Goal: Find specific page/section: Find specific page/section

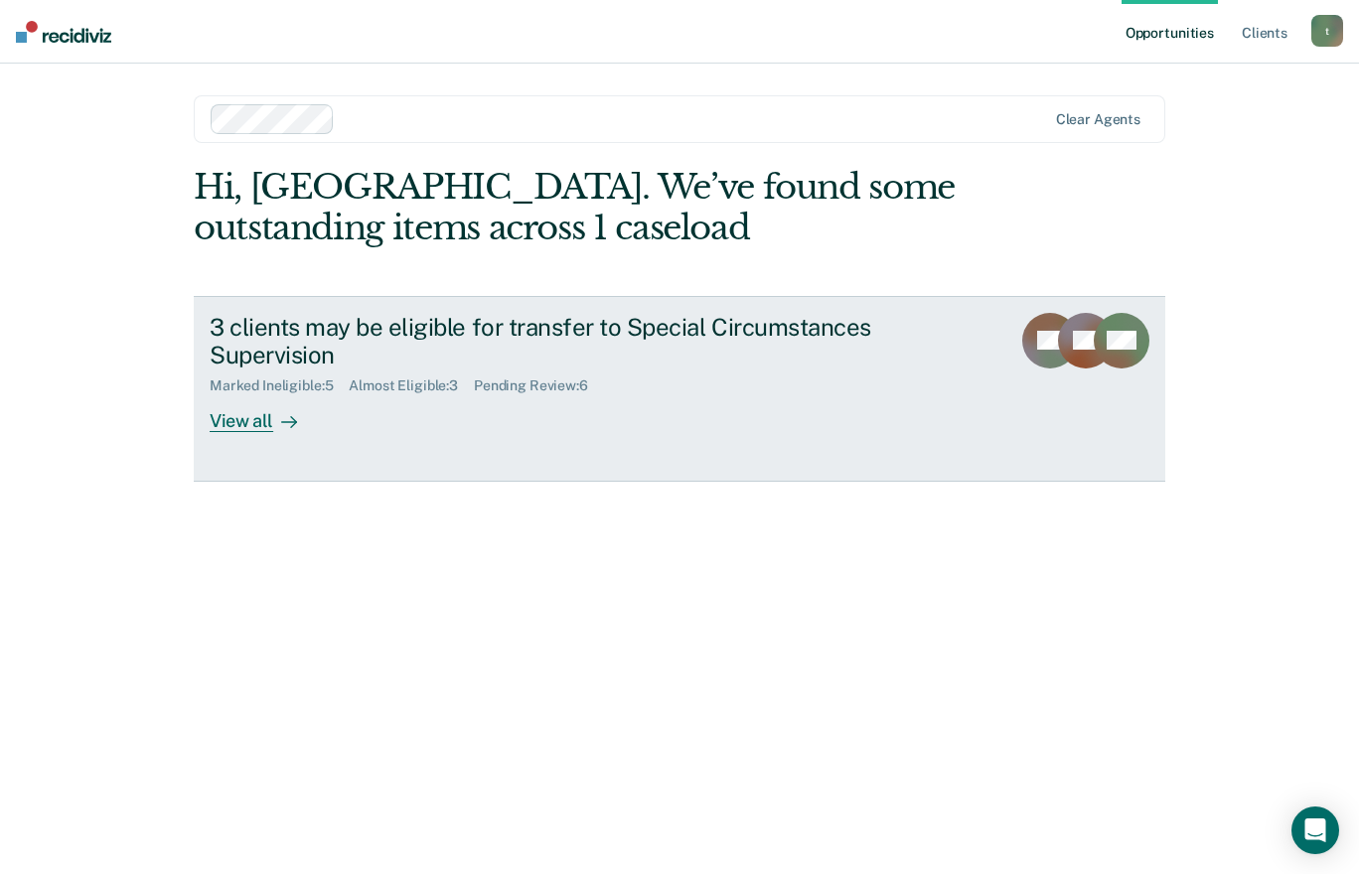
click at [232, 418] on div "View all" at bounding box center [265, 413] width 111 height 39
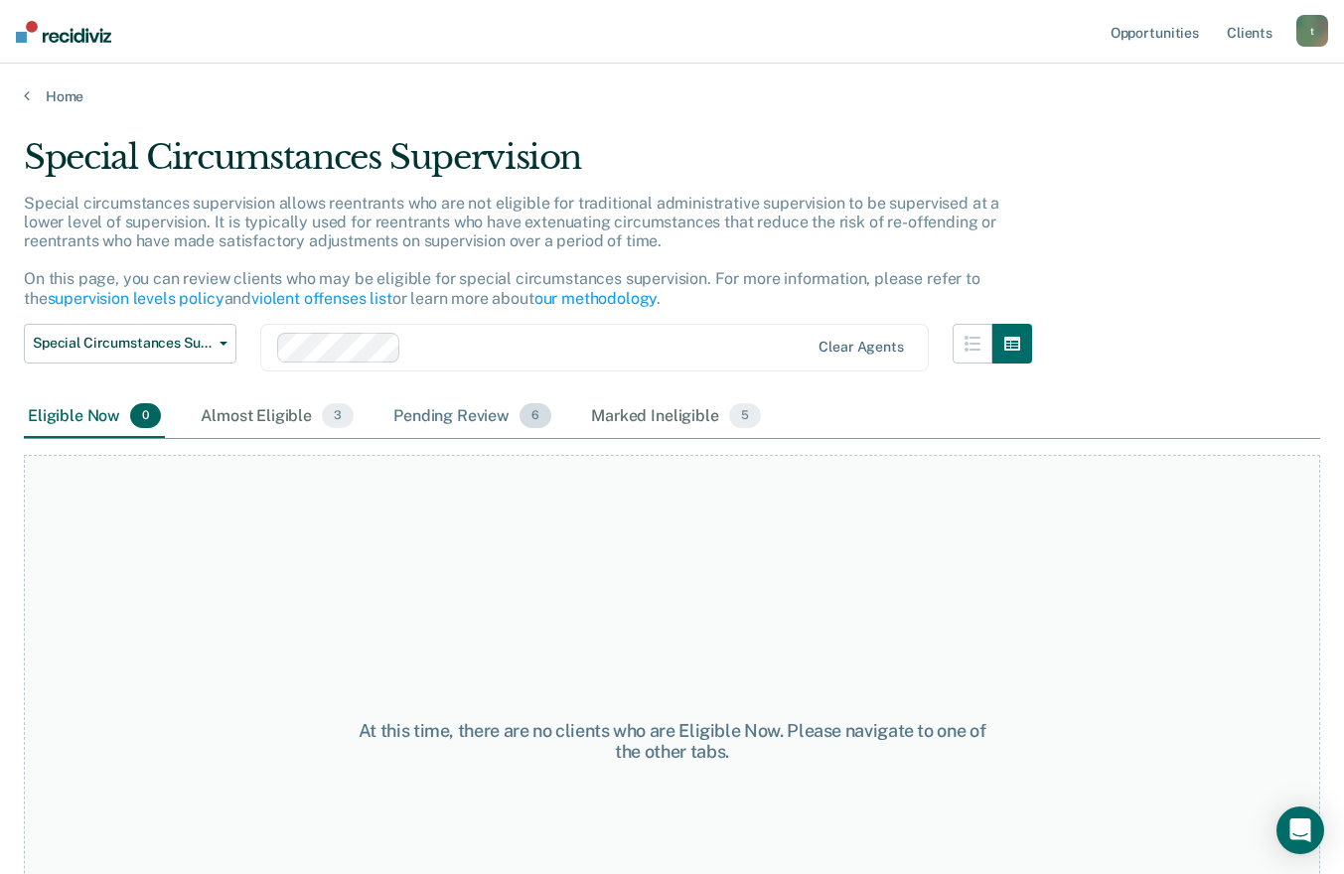
click at [446, 415] on div "Pending Review 6" at bounding box center [472, 417] width 166 height 44
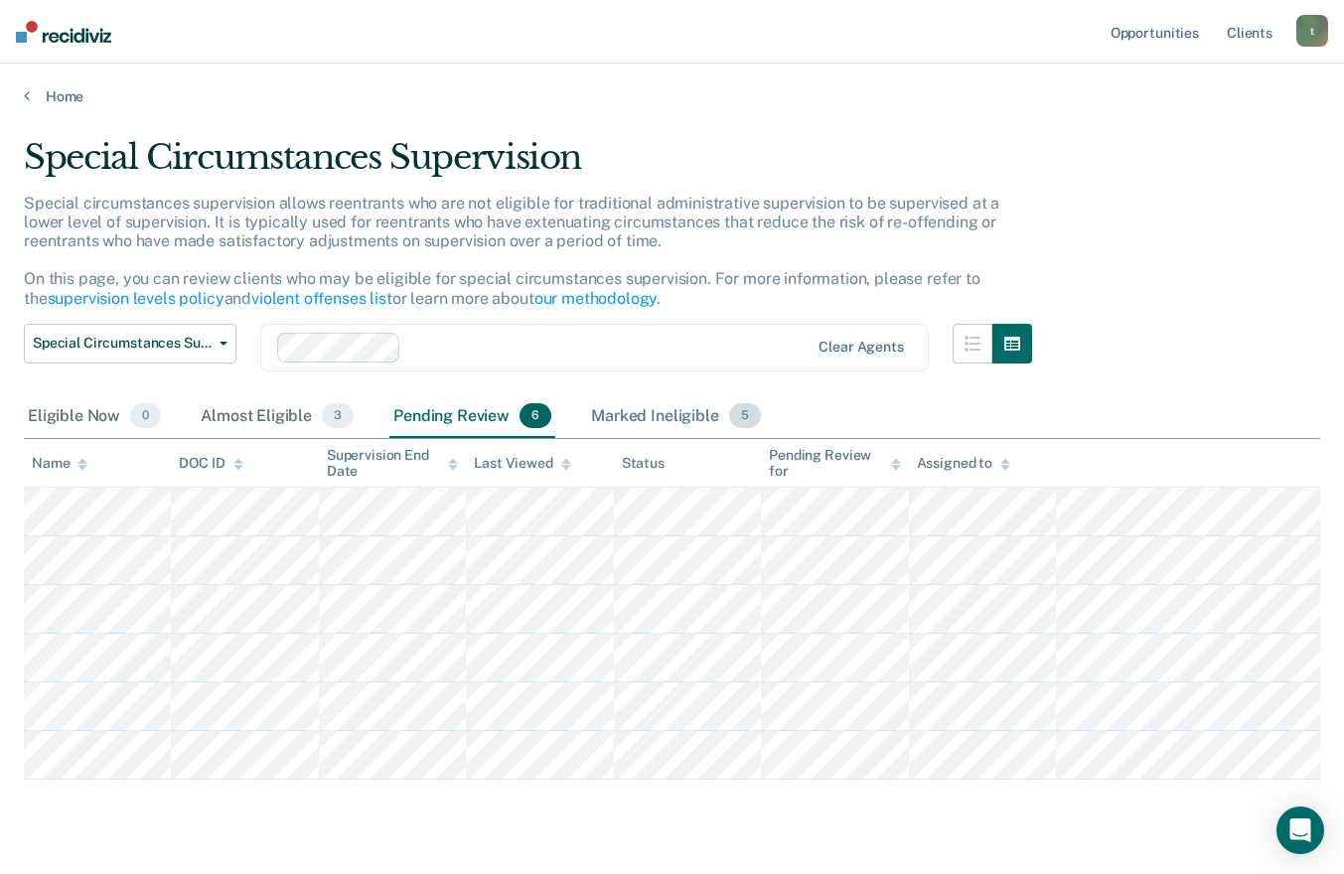
click at [622, 417] on div "Marked Ineligible 5" at bounding box center [676, 417] width 178 height 44
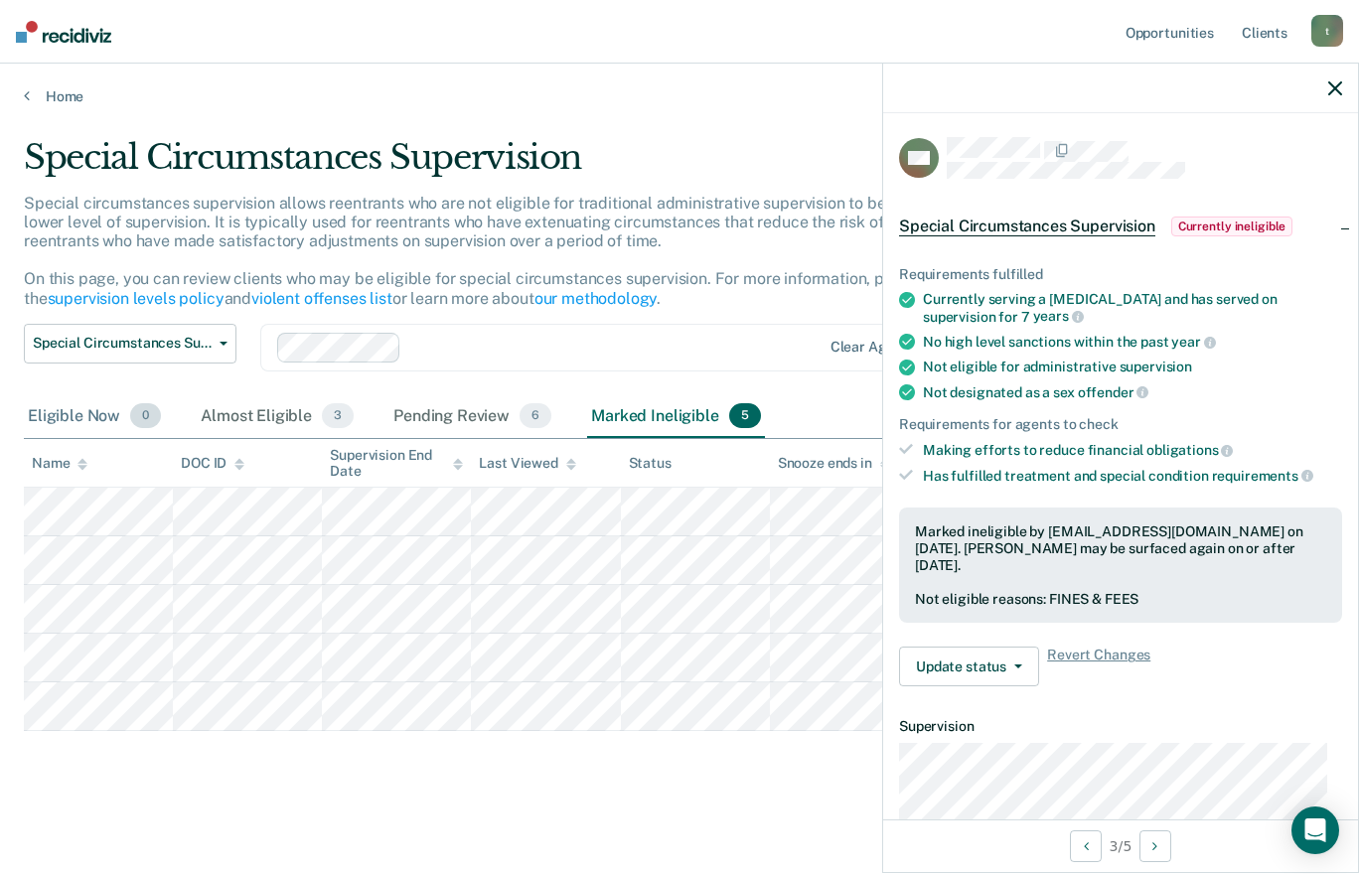
click at [90, 409] on div "Eligible Now 0" at bounding box center [94, 417] width 141 height 44
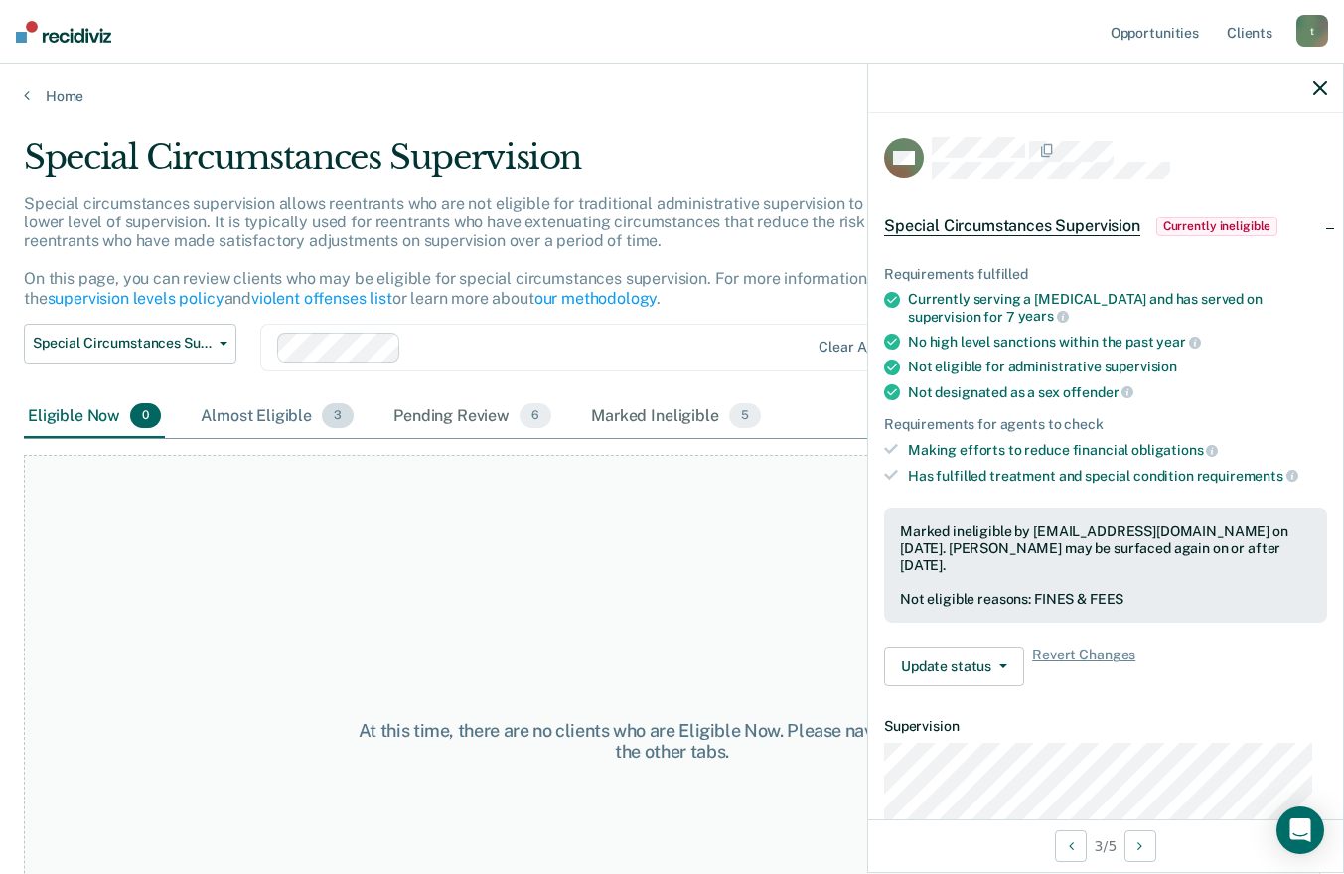
click at [234, 413] on div "Almost Eligible 3" at bounding box center [277, 417] width 161 height 44
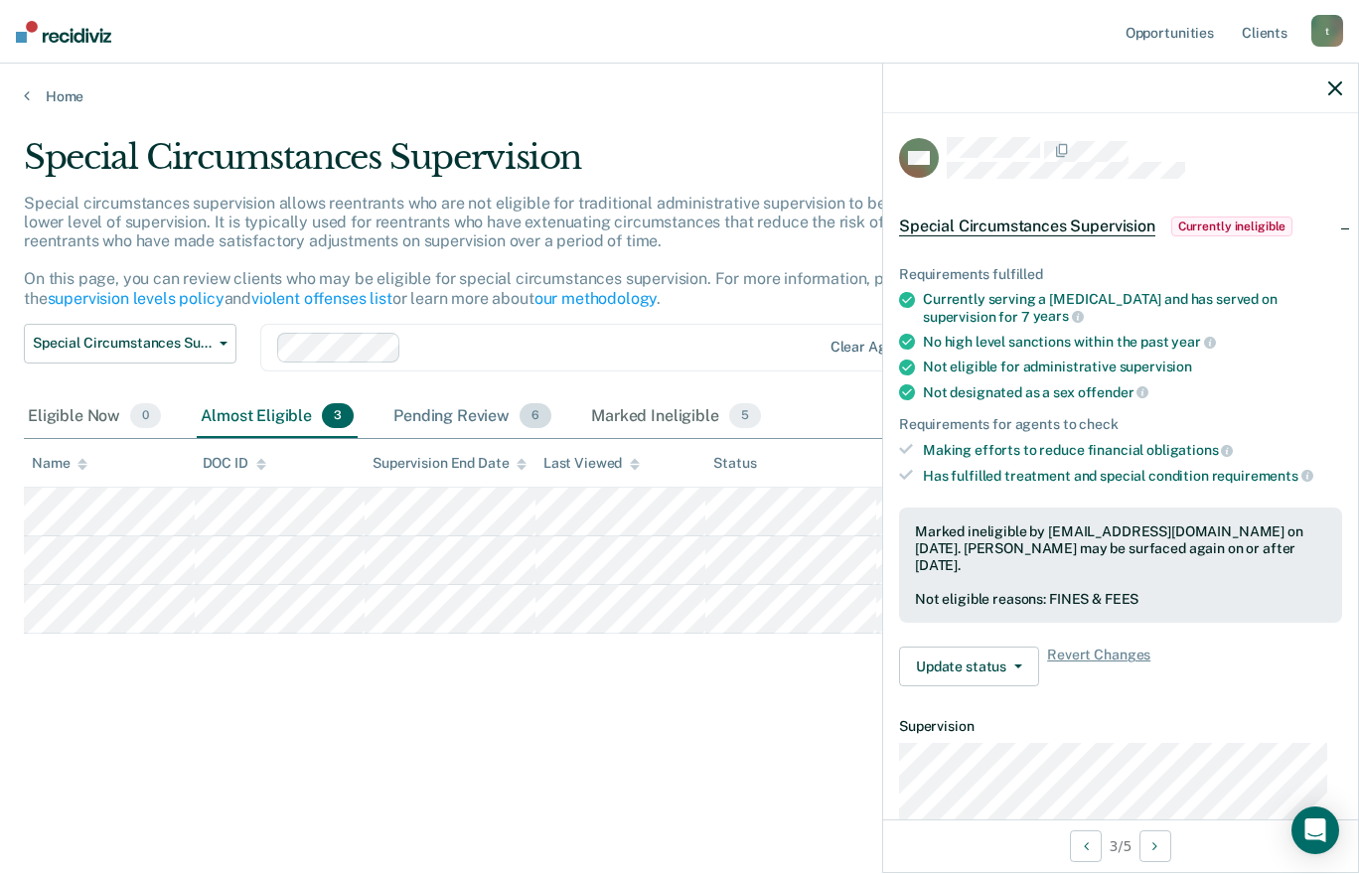
click at [433, 414] on div "Pending Review 6" at bounding box center [472, 417] width 166 height 44
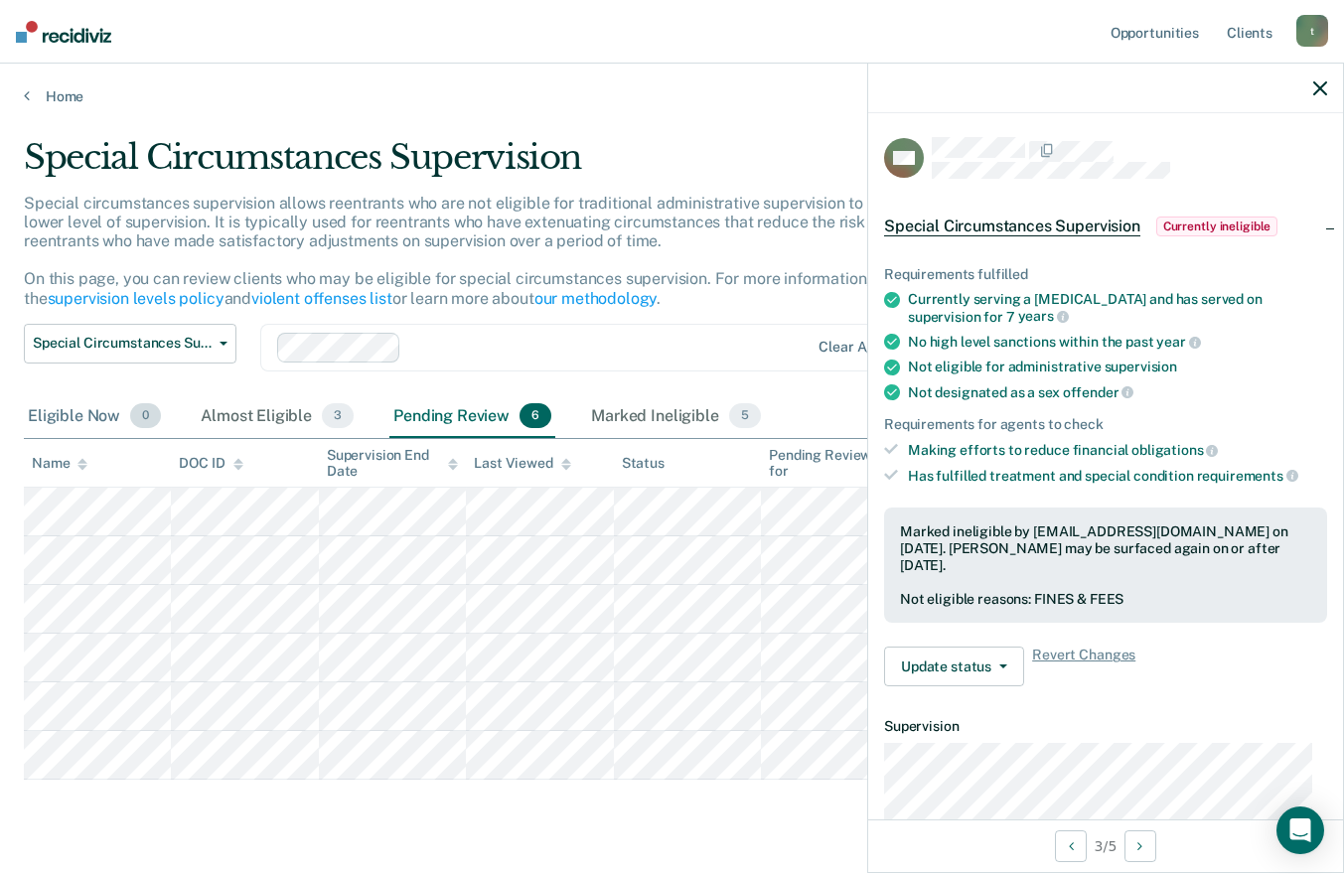
click at [48, 419] on div "Eligible Now 0" at bounding box center [94, 417] width 141 height 44
